Goal: Navigation & Orientation: Understand site structure

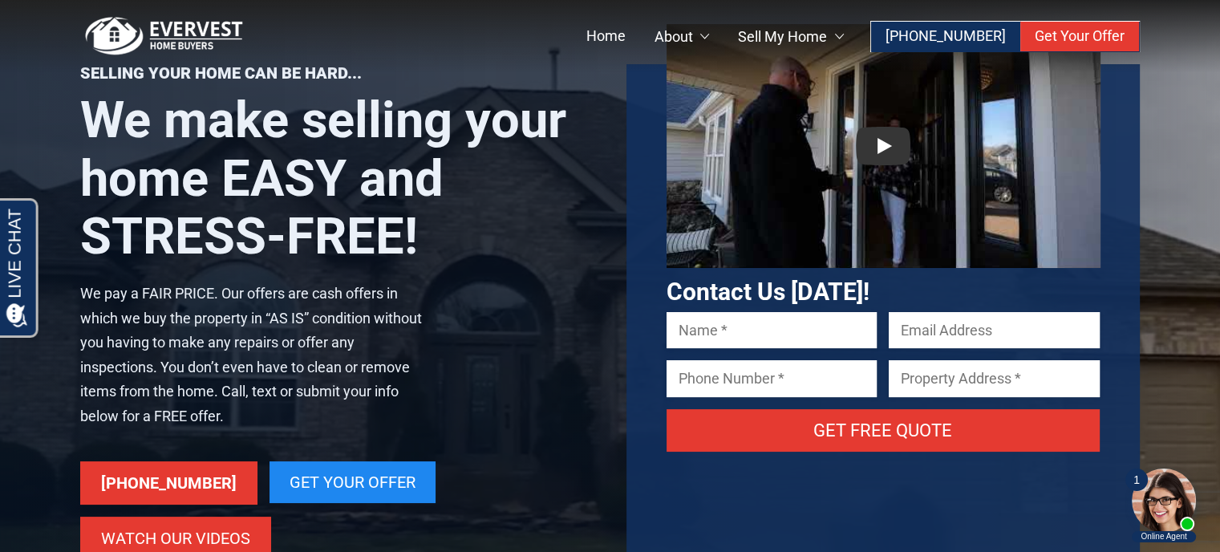
scroll to position [61, 0]
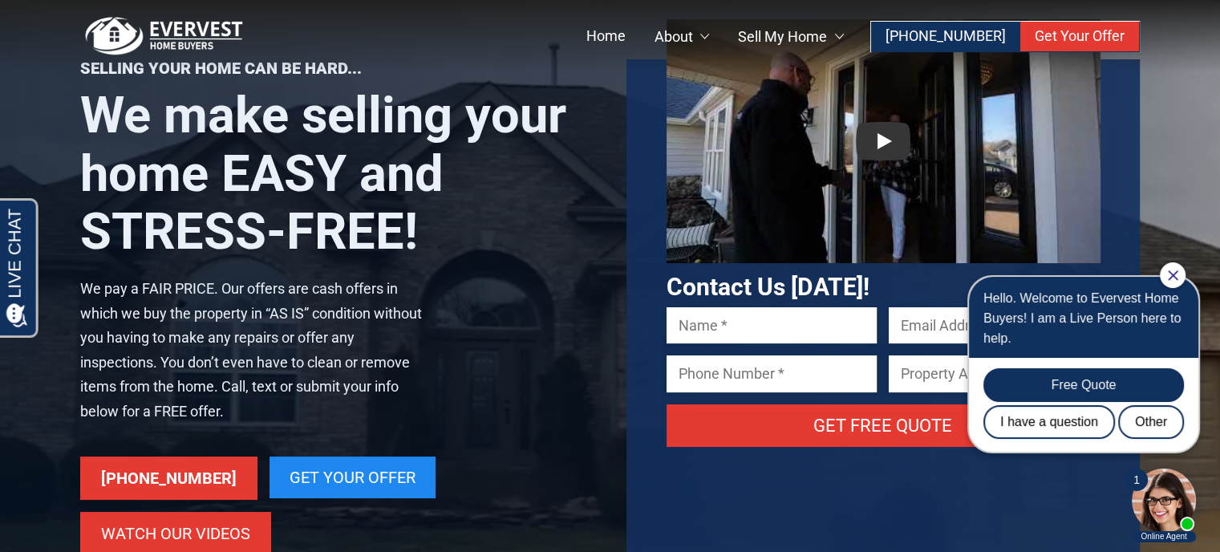
click at [1168, 276] on icon "Close Chat" at bounding box center [1173, 275] width 10 height 10
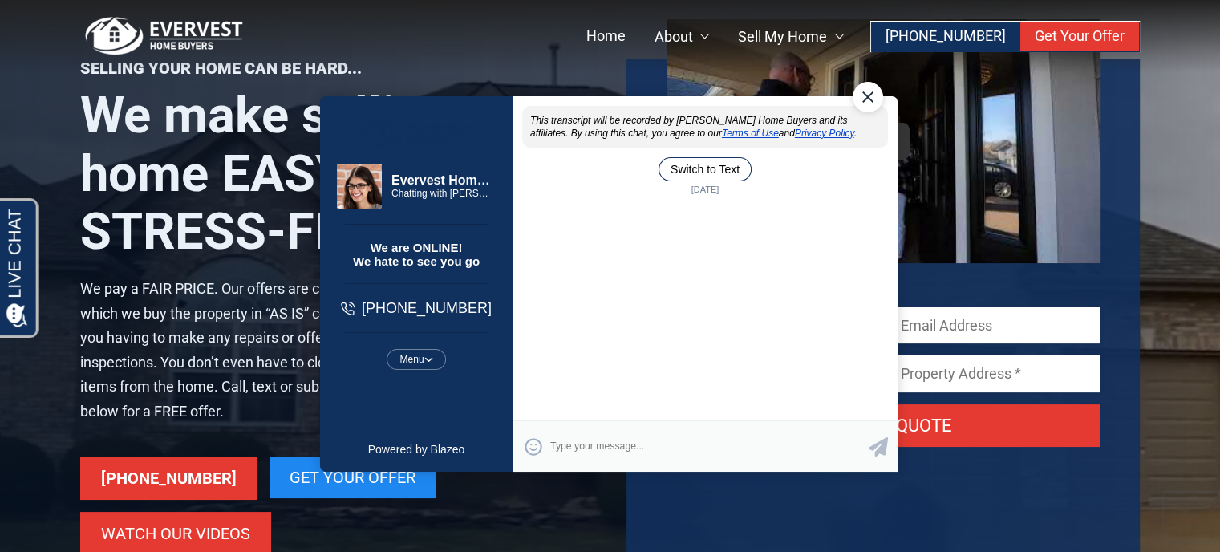
scroll to position [0, 0]
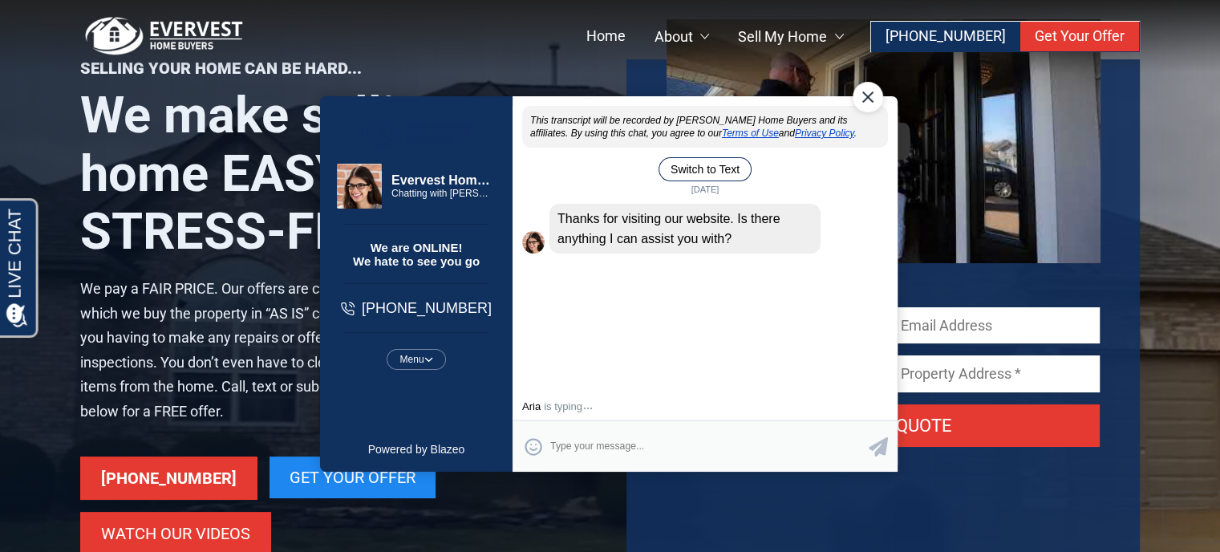
click at [865, 101] on div "Close Chat" at bounding box center [867, 97] width 30 height 30
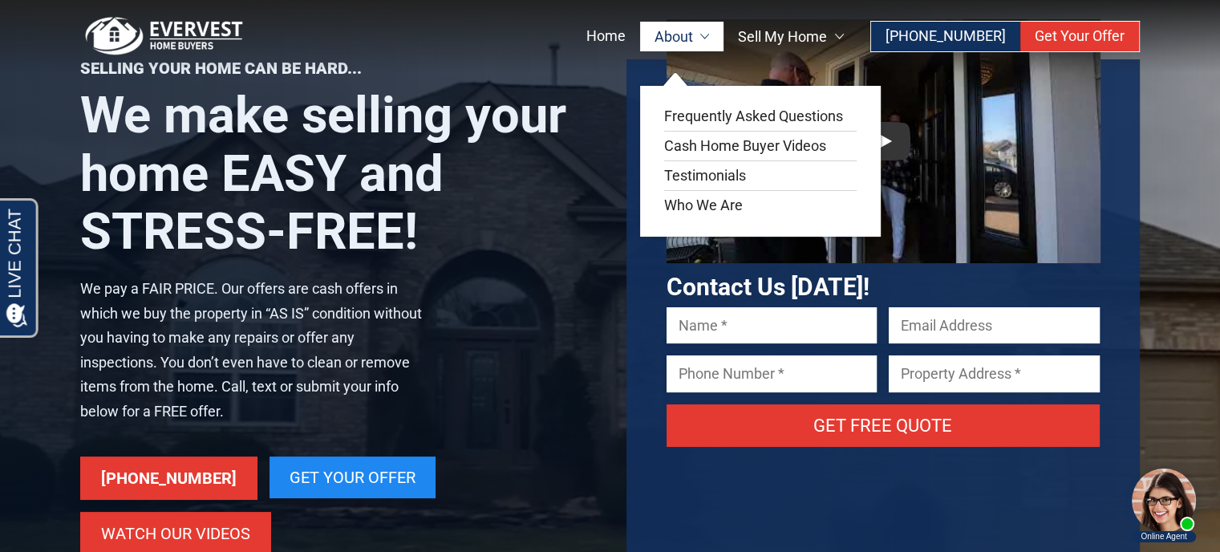
click at [722, 34] on link "About" at bounding box center [682, 37] width 84 height 30
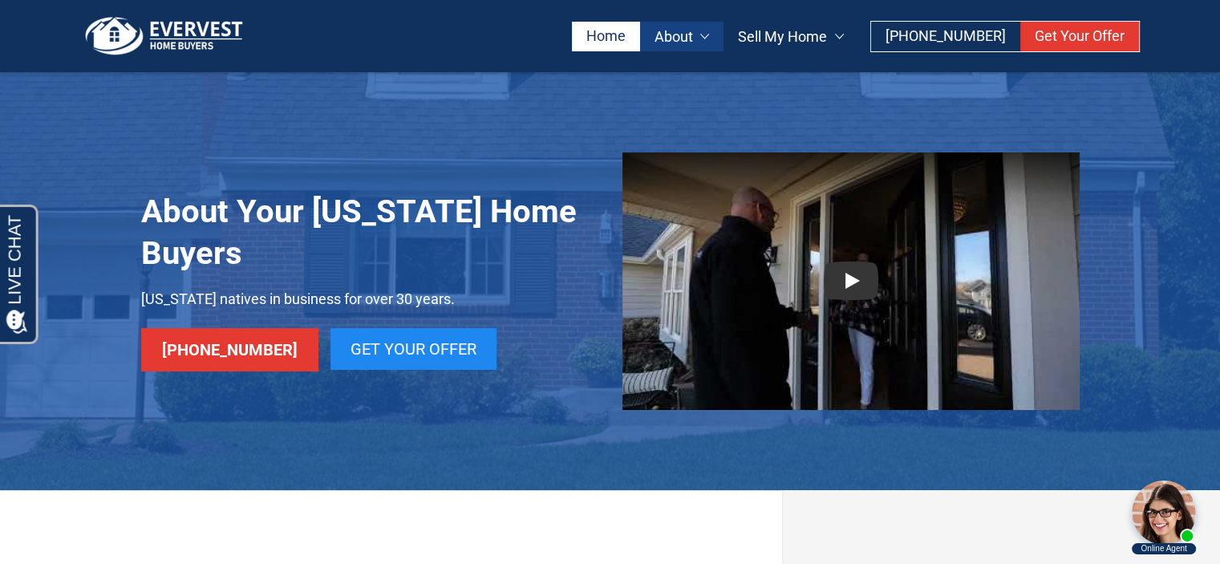
click at [627, 39] on link "Home" at bounding box center [606, 37] width 68 height 30
